Goal: Navigation & Orientation: Find specific page/section

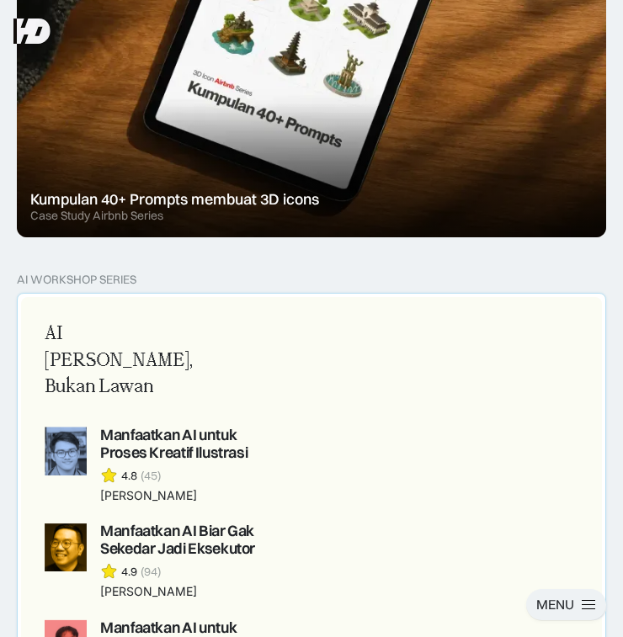
scroll to position [999, 0]
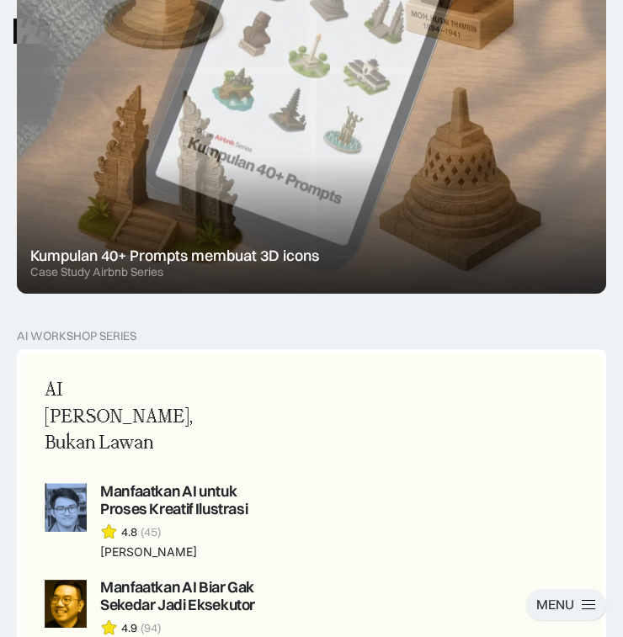
click at [358, 177] on div at bounding box center [311, 71] width 589 height 446
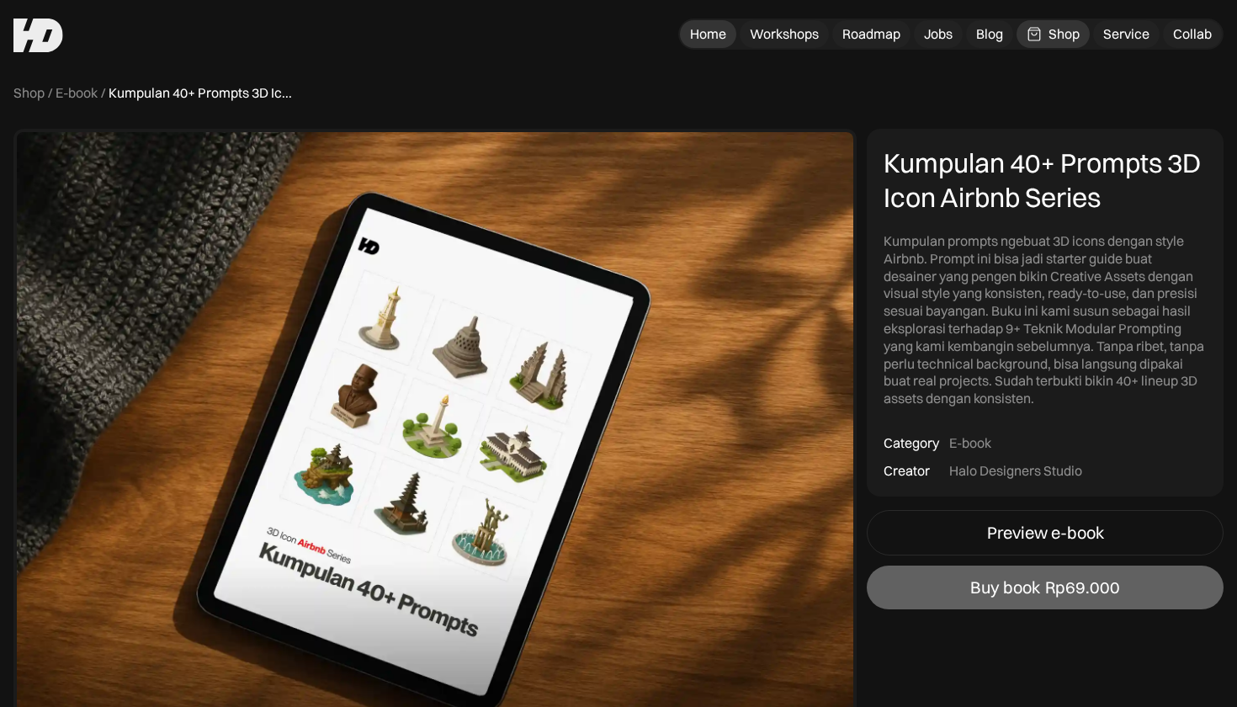
click at [622, 31] on div "Home" at bounding box center [708, 34] width 36 height 18
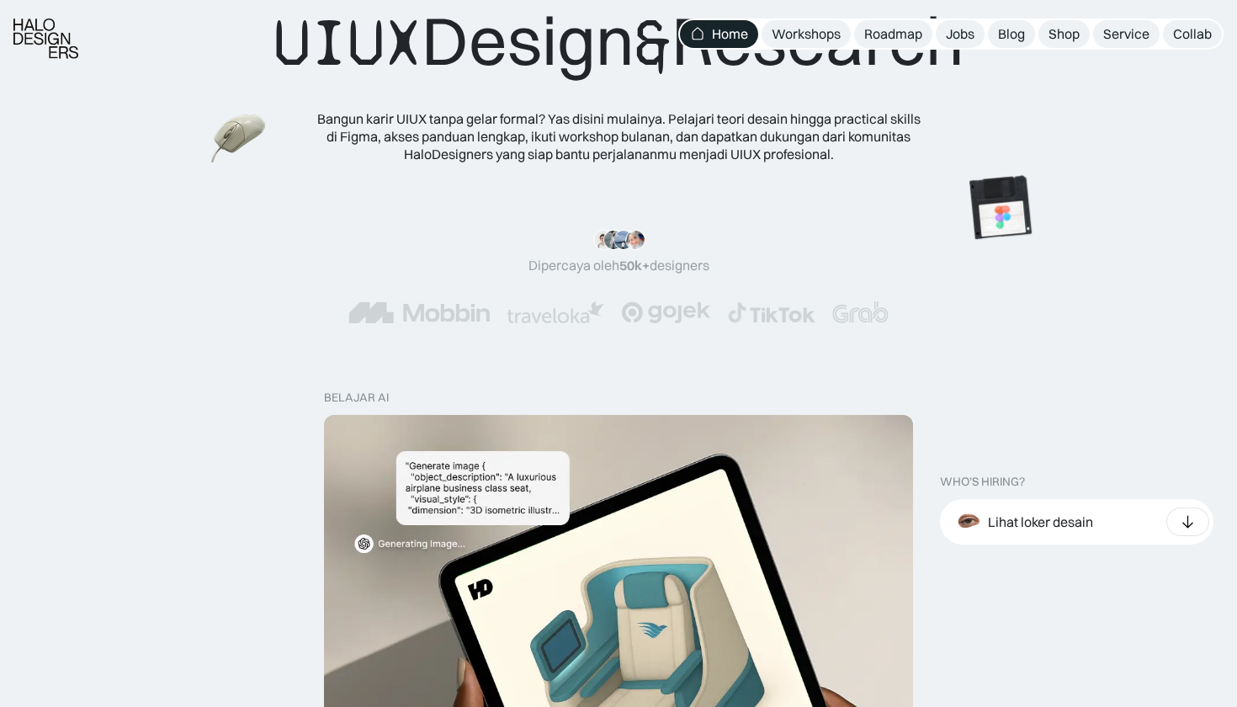
scroll to position [172, 0]
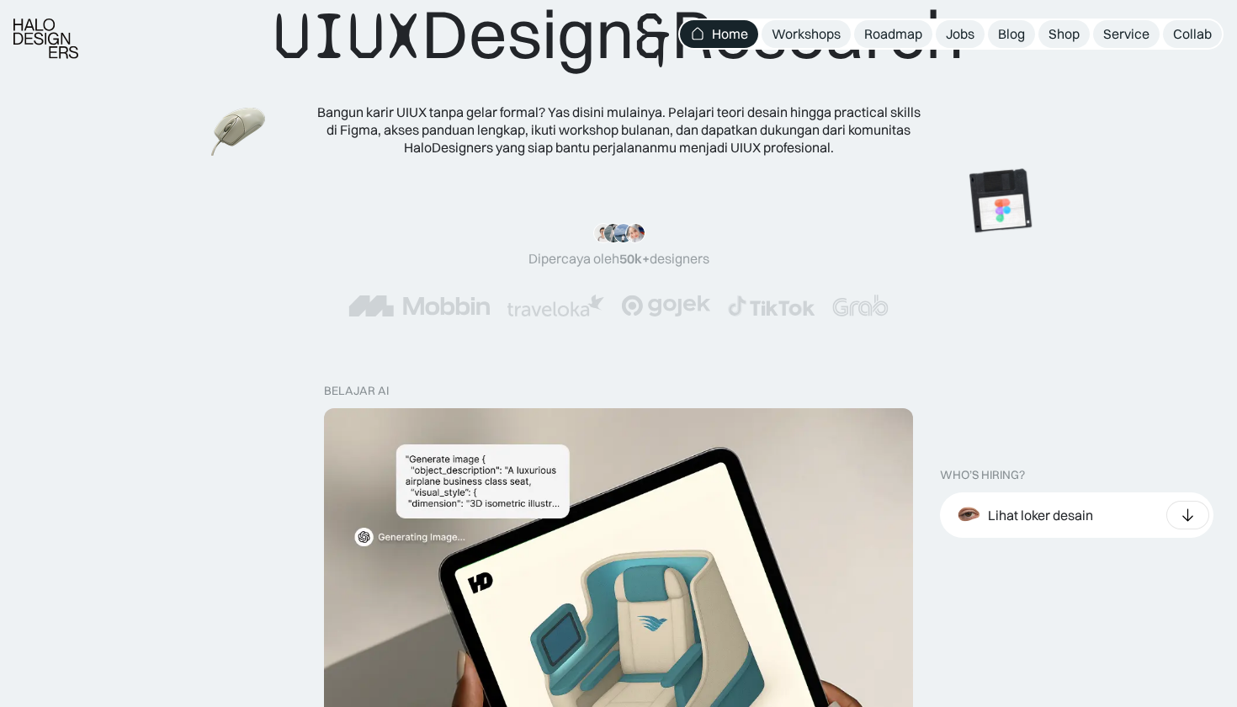
click at [684, 305] on img at bounding box center [666, 306] width 90 height 22
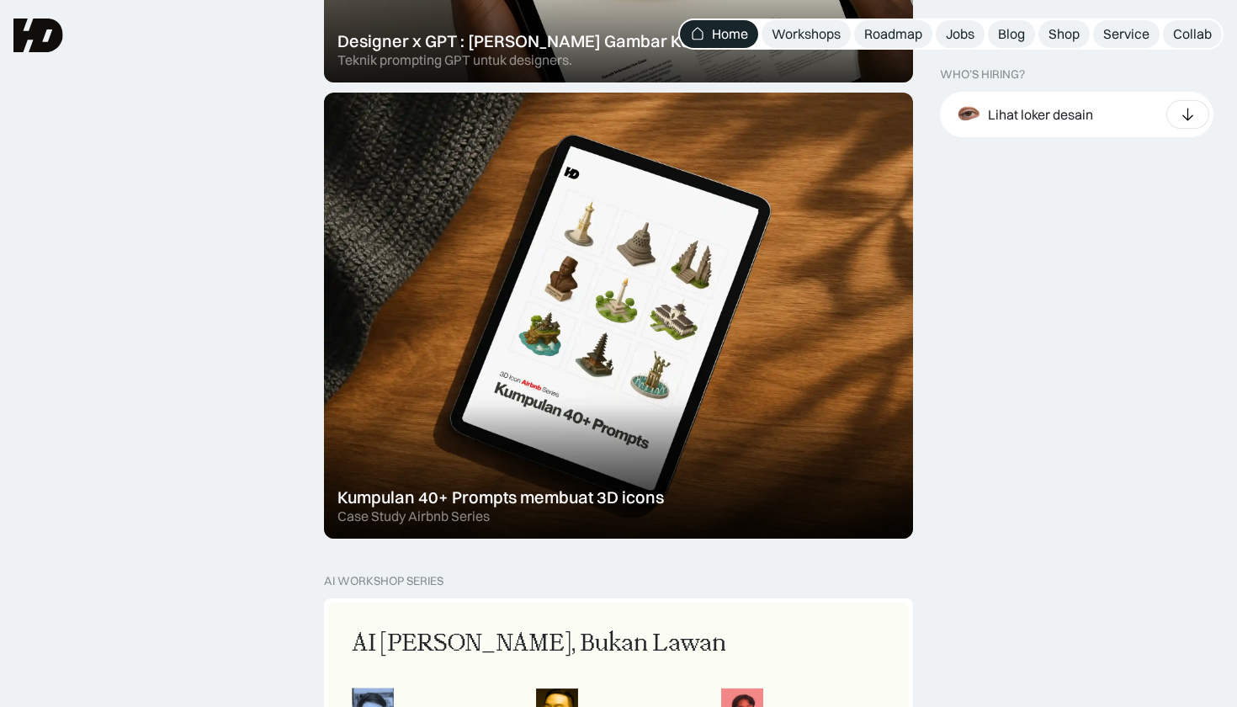
scroll to position [936, 0]
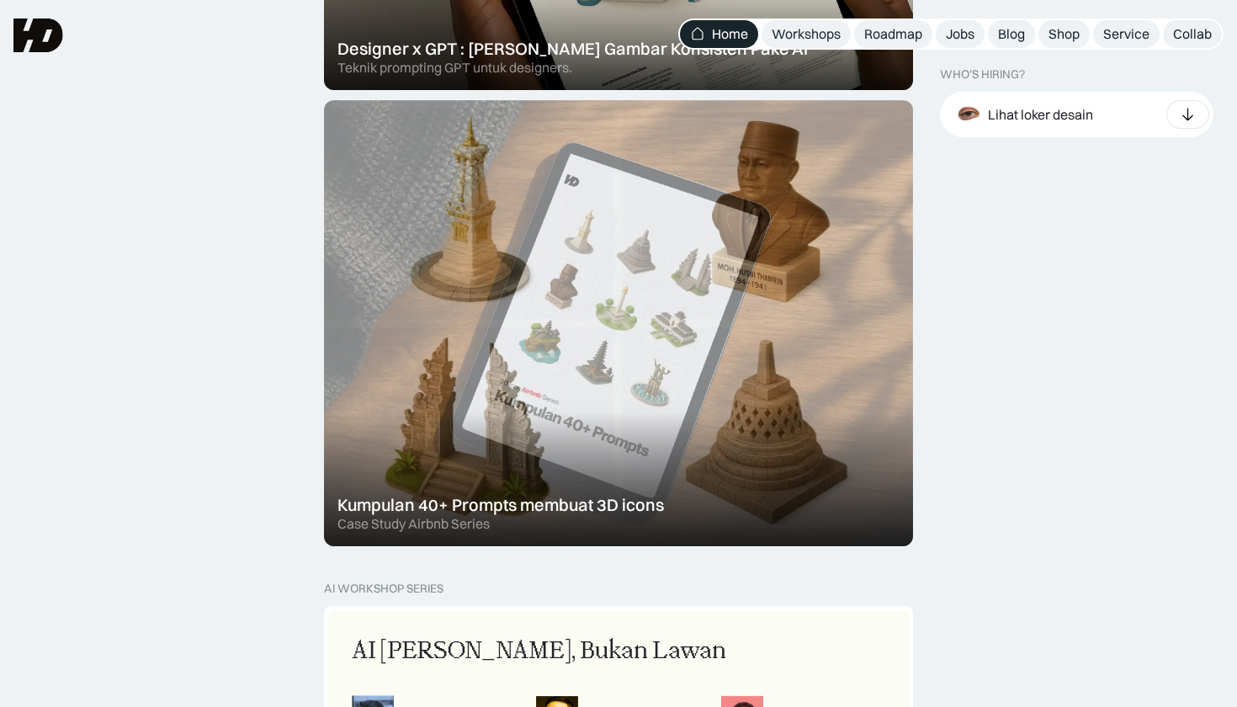
click at [606, 340] on div at bounding box center [618, 323] width 589 height 446
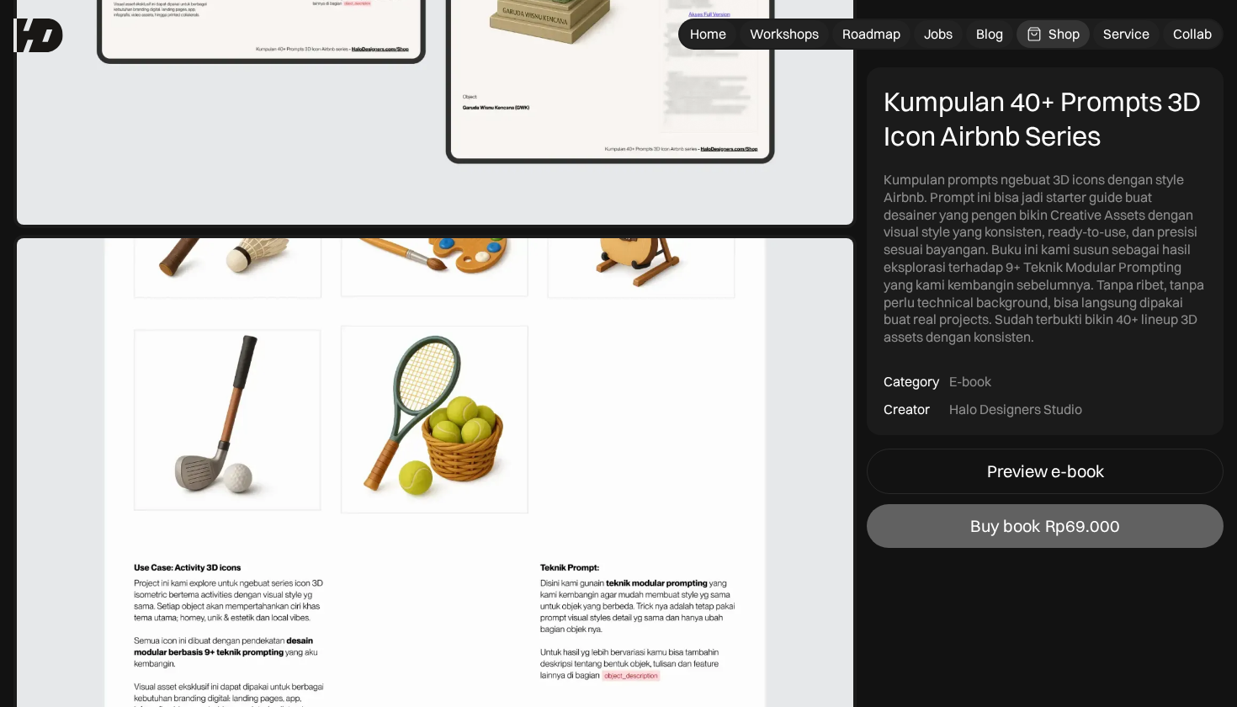
scroll to position [2468, 0]
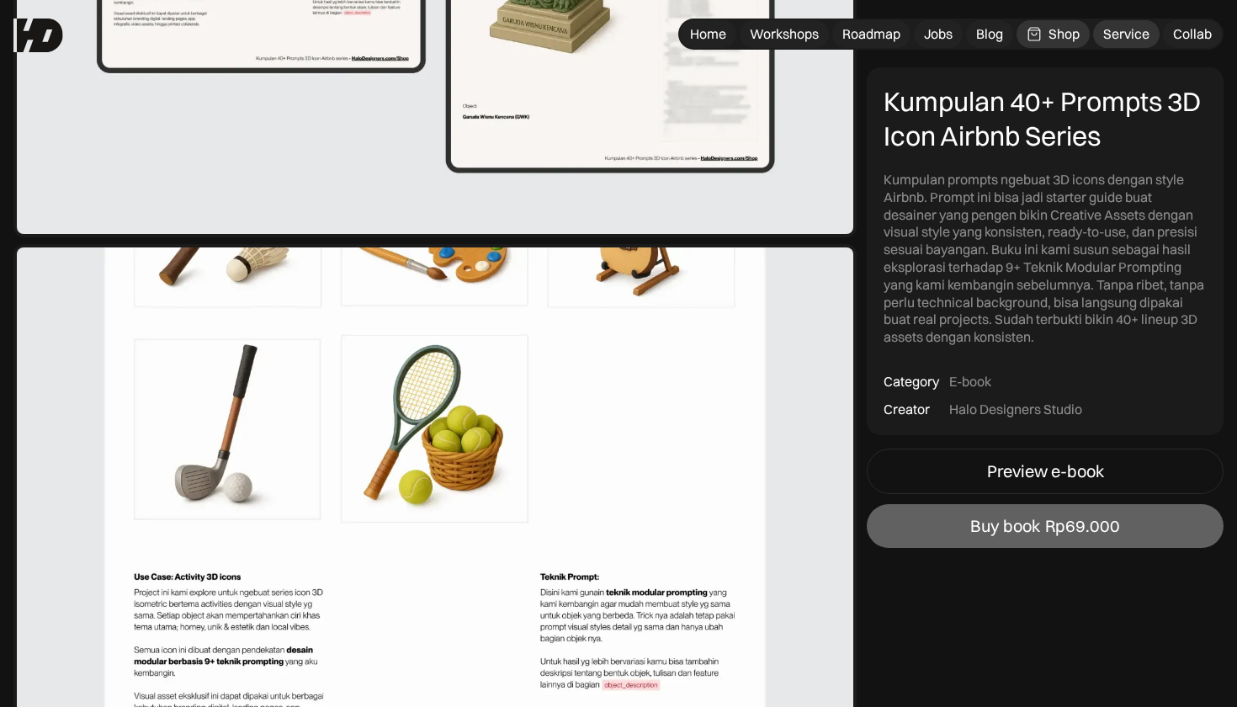
click at [1123, 34] on div "Service" at bounding box center [1126, 34] width 46 height 18
click at [1177, 32] on div "Collab" at bounding box center [1192, 34] width 39 height 18
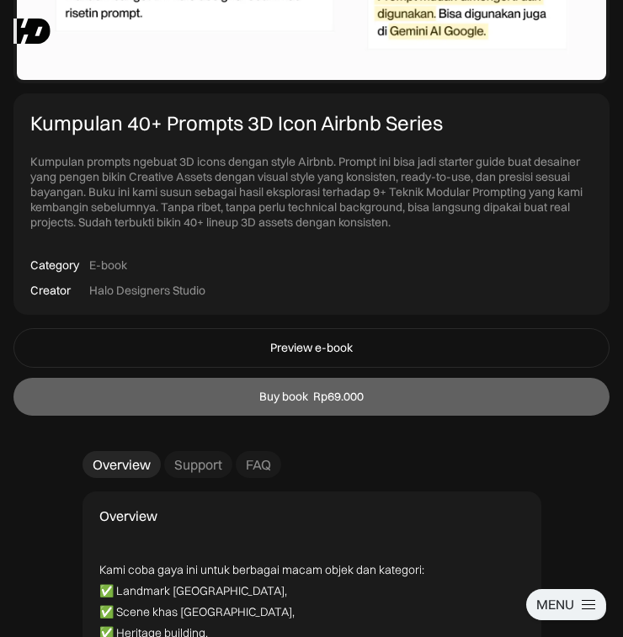
scroll to position [3967, 0]
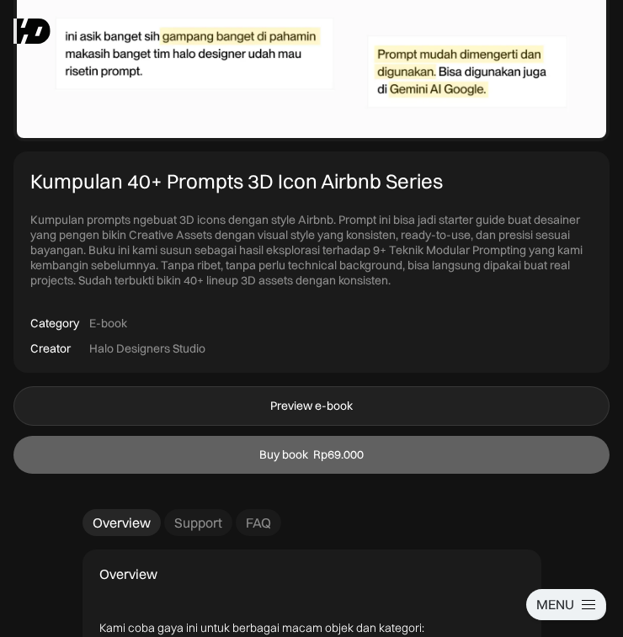
click at [331, 401] on div "Preview e-book" at bounding box center [311, 406] width 82 height 14
